Goal: Check status: Check status

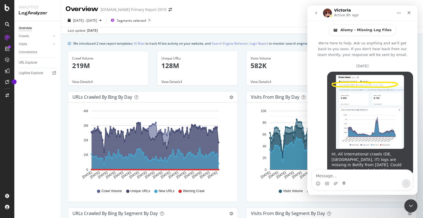
scroll to position [1, 0]
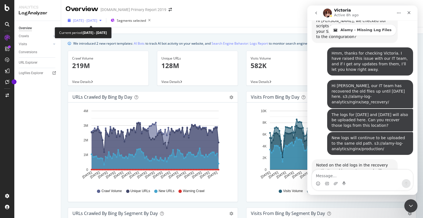
click at [93, 20] on span "2025 Jun. 20th - Sep. 9th" at bounding box center [85, 20] width 24 height 5
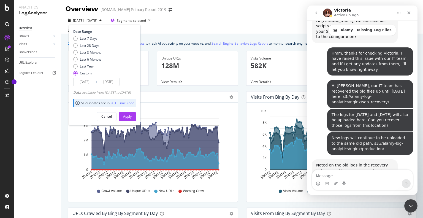
click at [111, 80] on input "2025/09/09" at bounding box center [108, 82] width 22 height 8
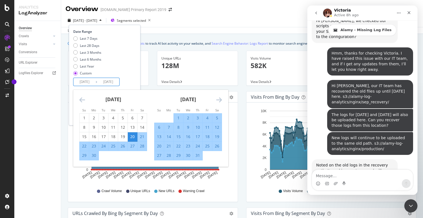
click at [218, 100] on icon "Move forward to switch to the next month." at bounding box center [219, 99] width 6 height 7
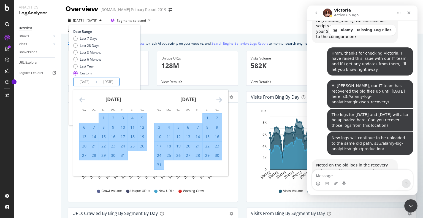
click at [218, 100] on icon "Move forward to switch to the next month." at bounding box center [219, 99] width 6 height 7
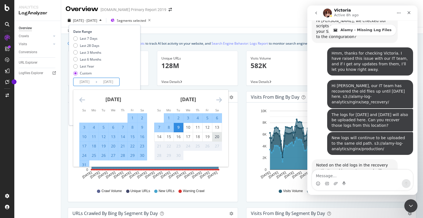
click at [218, 135] on div "20" at bounding box center [217, 137] width 9 height 6
type input "2025/09/20"
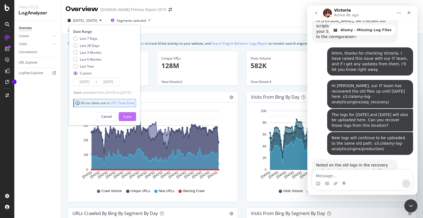
click at [132, 117] on div "Apply" at bounding box center [127, 116] width 9 height 5
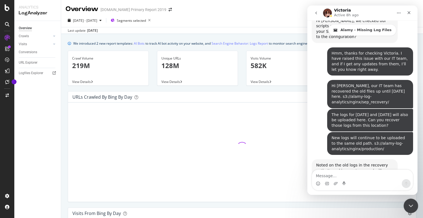
click at [412, 204] on icon "Close Intercom Messenger" at bounding box center [410, 205] width 7 height 7
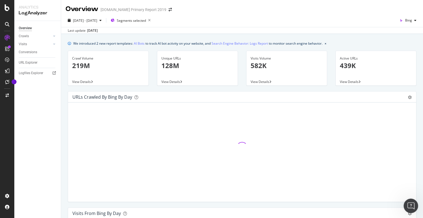
scroll to position [930, 0]
